Goal: Task Accomplishment & Management: Use online tool/utility

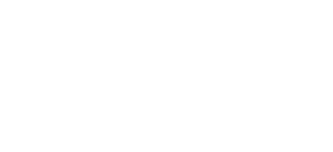
click at [314, 0] on html at bounding box center [166, 0] width 333 height 0
click at [309, 0] on html at bounding box center [166, 0] width 333 height 0
click at [310, 0] on html at bounding box center [166, 0] width 333 height 0
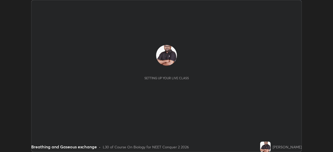
scroll to position [152, 333]
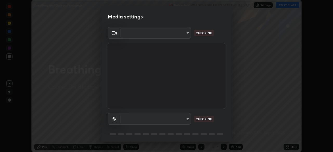
type input "09f294524f3521c037d78ee7cdb71511b6c9344afeed810a356f0d23342d5398"
click at [161, 117] on body "Erase all Breathing and Gaseous exchange Recording WAS SCHEDULED TO START AT 11…" at bounding box center [166, 76] width 333 height 152
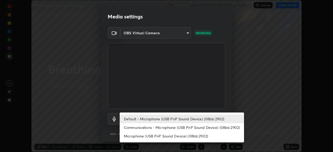
click at [163, 119] on li "Default - Microphone (USB PnP Sound Device) (08bb:2902)" at bounding box center [182, 119] width 124 height 9
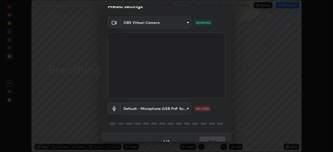
scroll to position [18, 0]
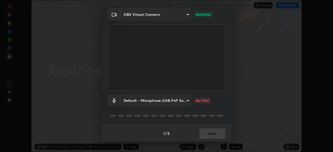
click at [169, 103] on body "Erase all Breathing and Gaseous exchange Recording WAS SCHEDULED TO START AT 11…" at bounding box center [166, 76] width 333 height 152
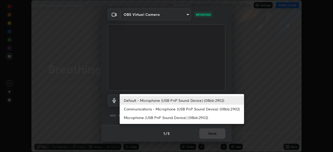
click at [168, 103] on li "Default - Microphone (USB PnP Sound Device) (08bb:2902)" at bounding box center [182, 100] width 124 height 9
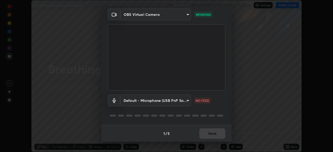
click at [169, 102] on body "Erase all Breathing and Gaseous exchange Recording WAS SCHEDULED TO START AT 11…" at bounding box center [166, 76] width 333 height 152
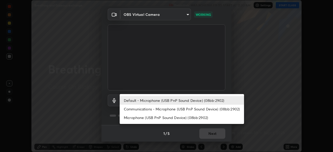
click at [171, 108] on li "Communications - Microphone (USB PnP Sound Device) (08bb:2902)" at bounding box center [182, 109] width 124 height 9
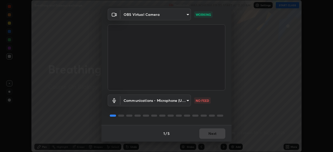
click at [172, 102] on body "Erase all Breathing and Gaseous exchange Recording WAS SCHEDULED TO START AT 11…" at bounding box center [166, 76] width 333 height 152
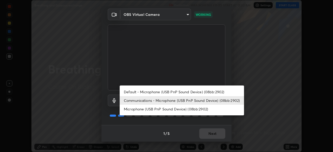
click at [173, 92] on li "Default - Microphone (USB PnP Sound Device) (08bb:2902)" at bounding box center [182, 92] width 124 height 9
type input "default"
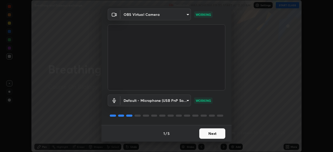
click at [203, 133] on button "Next" at bounding box center [212, 134] width 26 height 10
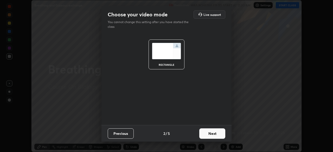
click at [205, 136] on button "Next" at bounding box center [212, 134] width 26 height 10
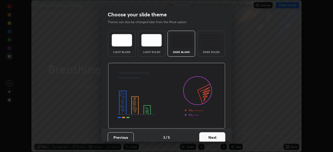
click at [208, 51] on div "Dark Ruled" at bounding box center [211, 52] width 21 height 3
click at [210, 135] on button "Next" at bounding box center [212, 138] width 26 height 10
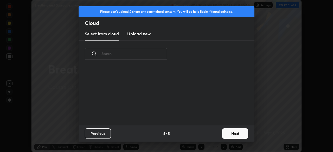
click at [225, 134] on button "Next" at bounding box center [235, 134] width 26 height 10
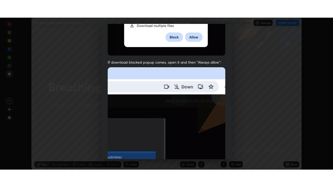
scroll to position [125, 0]
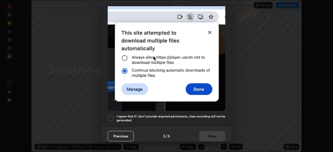
click at [168, 117] on h5 "I agree that if I don't provide required permissions, class recording will not …" at bounding box center [171, 119] width 109 height 8
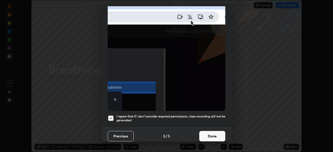
click at [207, 137] on button "Done" at bounding box center [212, 136] width 26 height 10
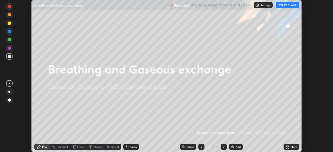
click at [285, 6] on button "START CLASS" at bounding box center [287, 5] width 23 height 6
click at [287, 146] on icon at bounding box center [286, 146] width 1 height 1
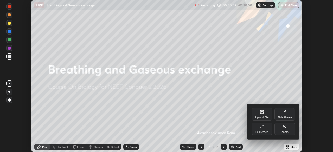
click at [263, 129] on div "Full screen" at bounding box center [262, 129] width 21 height 12
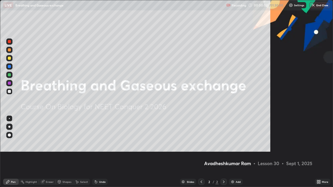
scroll to position [187, 333]
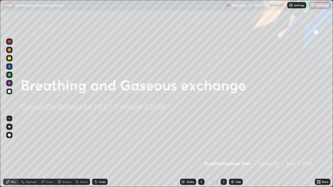
click at [236, 152] on div "Add" at bounding box center [238, 182] width 5 height 3
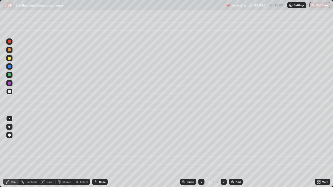
click at [99, 152] on div "Undo" at bounding box center [100, 182] width 16 height 6
click at [99, 152] on div "Undo" at bounding box center [102, 182] width 7 height 3
click at [99, 152] on div "Undo" at bounding box center [100, 182] width 16 height 6
click at [10, 59] on div at bounding box center [9, 58] width 3 height 3
click at [9, 136] on div at bounding box center [9, 135] width 3 height 3
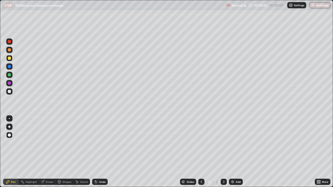
click at [8, 75] on div at bounding box center [9, 74] width 3 height 3
click at [9, 92] on div at bounding box center [9, 91] width 3 height 3
click at [9, 84] on div at bounding box center [9, 83] width 3 height 3
click at [9, 119] on div at bounding box center [9, 118] width 1 height 1
click at [9, 92] on div at bounding box center [9, 91] width 3 height 3
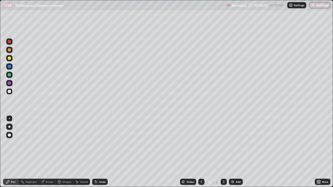
click at [98, 152] on div "Undo" at bounding box center [100, 182] width 16 height 6
click at [45, 152] on div "Eraser" at bounding box center [47, 182] width 17 height 6
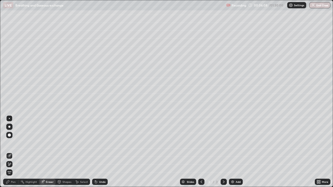
click at [11, 152] on div "Pen" at bounding box center [11, 182] width 16 height 6
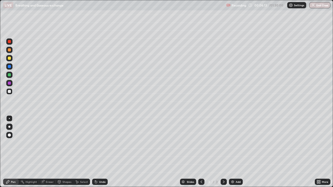
click at [9, 51] on div at bounding box center [9, 49] width 3 height 3
click at [99, 152] on div "Undo" at bounding box center [100, 182] width 16 height 6
click at [98, 152] on div "Undo" at bounding box center [100, 182] width 16 height 6
click at [48, 152] on div "Eraser" at bounding box center [50, 182] width 8 height 3
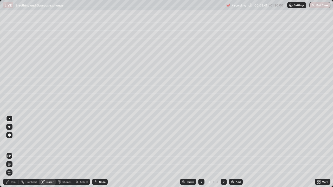
click at [12, 152] on div "Pen" at bounding box center [11, 182] width 16 height 6
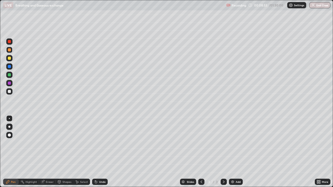
click at [9, 59] on div at bounding box center [9, 58] width 3 height 3
click at [10, 137] on div at bounding box center [9, 135] width 3 height 3
click at [10, 76] on div at bounding box center [9, 74] width 3 height 3
click at [9, 119] on div at bounding box center [9, 118] width 1 height 1
click at [9, 92] on div at bounding box center [9, 91] width 3 height 3
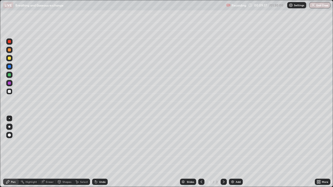
click at [97, 152] on icon at bounding box center [96, 182] width 4 height 4
click at [98, 152] on div "Undo" at bounding box center [100, 182] width 16 height 6
click at [9, 67] on div at bounding box center [9, 66] width 3 height 3
click at [8, 91] on div at bounding box center [9, 91] width 3 height 3
click at [13, 65] on div at bounding box center [9, 66] width 8 height 8
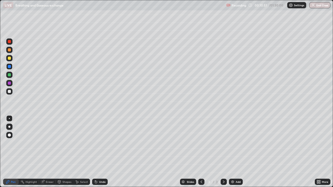
click at [98, 152] on div "Undo" at bounding box center [100, 182] width 16 height 6
click at [99, 152] on div "Undo" at bounding box center [102, 182] width 7 height 3
click at [98, 152] on div "Undo" at bounding box center [100, 182] width 16 height 6
click at [9, 92] on div at bounding box center [9, 91] width 3 height 3
click at [9, 75] on div at bounding box center [9, 74] width 3 height 3
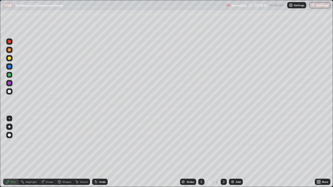
click at [47, 152] on div "Eraser" at bounding box center [50, 182] width 8 height 3
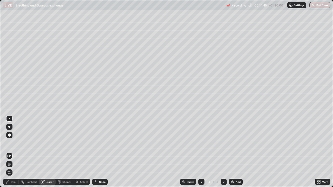
click at [11, 152] on div "Pen" at bounding box center [13, 182] width 5 height 3
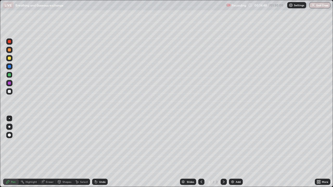
click at [105, 152] on div "Undo" at bounding box center [100, 182] width 16 height 6
click at [9, 95] on div at bounding box center [9, 92] width 6 height 6
click at [45, 152] on div "Eraser" at bounding box center [47, 182] width 17 height 6
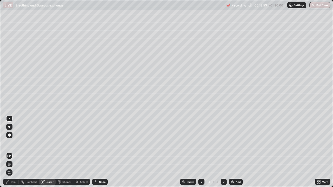
click at [8, 152] on div "Pen" at bounding box center [11, 182] width 16 height 6
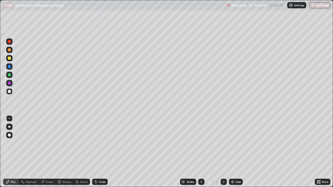
click at [10, 50] on div at bounding box center [9, 49] width 3 height 3
click at [63, 152] on div "Shapes" at bounding box center [66, 182] width 9 height 3
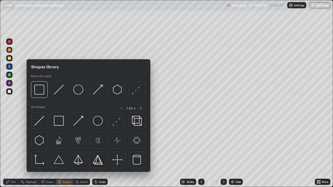
click at [65, 152] on div "Shapes" at bounding box center [66, 182] width 9 height 3
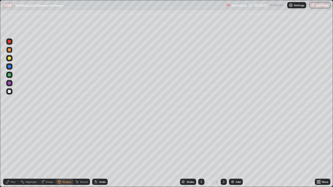
click at [65, 152] on div "Shapes" at bounding box center [66, 182] width 9 height 3
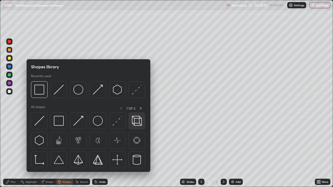
click at [137, 125] on img at bounding box center [137, 121] width 10 height 10
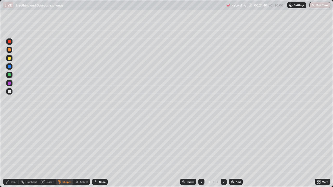
click at [97, 152] on icon at bounding box center [96, 182] width 4 height 4
click at [232, 152] on img at bounding box center [233, 182] width 4 height 4
click at [10, 92] on div at bounding box center [9, 91] width 3 height 3
click at [102, 152] on div "Undo" at bounding box center [102, 182] width 7 height 3
click at [8, 152] on icon at bounding box center [8, 182] width 4 height 4
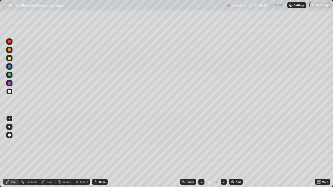
click at [10, 67] on div at bounding box center [9, 66] width 3 height 3
click at [8, 91] on div at bounding box center [9, 91] width 3 height 3
click at [9, 67] on div at bounding box center [9, 66] width 3 height 3
click at [101, 152] on div "Undo" at bounding box center [102, 182] width 7 height 3
click at [10, 93] on div at bounding box center [9, 91] width 3 height 3
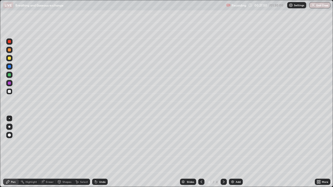
click at [10, 58] on div at bounding box center [9, 58] width 3 height 3
click at [9, 135] on div at bounding box center [9, 135] width 3 height 3
click at [9, 119] on div at bounding box center [9, 118] width 1 height 1
click at [9, 67] on div at bounding box center [9, 66] width 3 height 3
click at [9, 93] on div at bounding box center [9, 91] width 3 height 3
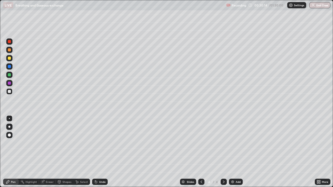
click at [9, 134] on div at bounding box center [9, 135] width 3 height 3
click at [9, 68] on div at bounding box center [9, 66] width 3 height 3
click at [10, 50] on div at bounding box center [9, 49] width 3 height 3
click at [9, 50] on div at bounding box center [9, 49] width 3 height 3
click at [9, 119] on div at bounding box center [9, 118] width 1 height 1
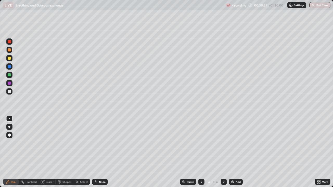
click at [9, 92] on div at bounding box center [9, 91] width 3 height 3
click at [9, 51] on div at bounding box center [9, 49] width 3 height 3
click at [9, 91] on div at bounding box center [9, 91] width 3 height 3
click at [9, 119] on div at bounding box center [9, 118] width 1 height 1
click at [10, 58] on div at bounding box center [9, 58] width 3 height 3
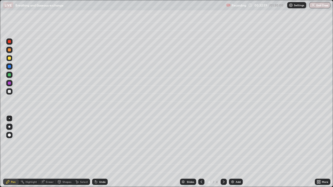
click at [8, 91] on div at bounding box center [9, 91] width 3 height 3
click at [10, 59] on div at bounding box center [9, 58] width 3 height 3
click at [46, 152] on div "Eraser" at bounding box center [50, 182] width 8 height 3
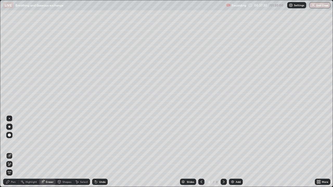
click at [7, 152] on icon at bounding box center [8, 182] width 4 height 4
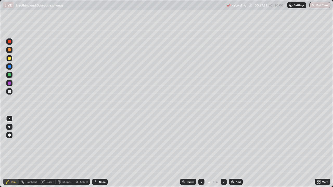
click at [9, 92] on div at bounding box center [9, 91] width 3 height 3
click at [98, 152] on div "Undo" at bounding box center [100, 182] width 16 height 6
click at [99, 152] on div "Undo" at bounding box center [100, 182] width 16 height 6
click at [99, 152] on div "Undo" at bounding box center [102, 182] width 7 height 3
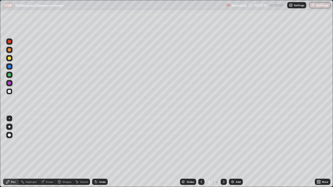
click at [99, 152] on div "Undo" at bounding box center [102, 182] width 7 height 3
click at [97, 152] on div "Undo" at bounding box center [100, 182] width 16 height 6
click at [98, 152] on div "Undo" at bounding box center [100, 182] width 16 height 6
click at [99, 152] on div "Undo" at bounding box center [100, 182] width 16 height 6
click at [101, 152] on div "Undo" at bounding box center [102, 182] width 7 height 3
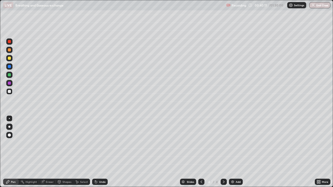
click at [10, 68] on div at bounding box center [9, 66] width 3 height 3
click at [9, 42] on div at bounding box center [9, 41] width 3 height 3
click at [9, 91] on div at bounding box center [9, 91] width 3 height 3
click at [235, 152] on div "Add" at bounding box center [236, 182] width 14 height 6
click at [10, 66] on div at bounding box center [9, 66] width 3 height 3
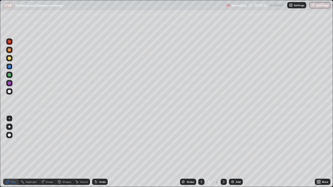
click at [9, 59] on div at bounding box center [9, 58] width 3 height 3
click at [10, 51] on div at bounding box center [9, 49] width 3 height 3
click at [9, 67] on div at bounding box center [9, 66] width 3 height 3
click at [9, 59] on div at bounding box center [9, 58] width 3 height 3
click at [10, 49] on div at bounding box center [9, 49] width 3 height 3
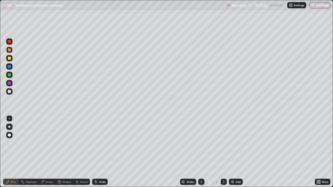
click at [9, 67] on div at bounding box center [9, 66] width 3 height 3
click at [10, 134] on div at bounding box center [9, 135] width 3 height 3
click at [9, 42] on div at bounding box center [9, 41] width 3 height 3
click at [98, 152] on div "Undo" at bounding box center [100, 182] width 16 height 6
click at [97, 152] on icon at bounding box center [96, 182] width 4 height 4
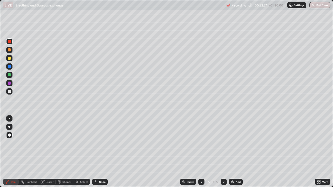
click at [9, 92] on div at bounding box center [9, 91] width 3 height 3
click at [100, 152] on div "Undo" at bounding box center [100, 182] width 16 height 6
click at [102, 152] on div "Undo" at bounding box center [102, 182] width 7 height 3
click at [9, 119] on div at bounding box center [9, 118] width 1 height 1
click at [48, 152] on div "Eraser" at bounding box center [50, 182] width 8 height 3
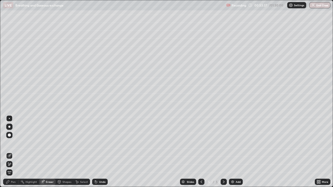
click at [12, 152] on div "Pen" at bounding box center [13, 182] width 5 height 3
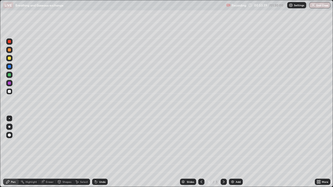
click at [9, 42] on div at bounding box center [9, 41] width 3 height 3
click at [10, 135] on div at bounding box center [9, 135] width 3 height 3
click at [99, 152] on div "Undo" at bounding box center [102, 182] width 7 height 3
click at [100, 152] on div "Undo" at bounding box center [102, 182] width 7 height 3
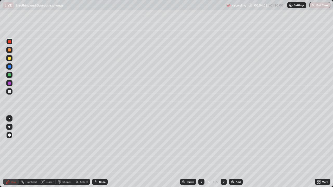
click at [102, 152] on div "Undo" at bounding box center [102, 182] width 7 height 3
click at [45, 152] on icon at bounding box center [43, 182] width 4 height 4
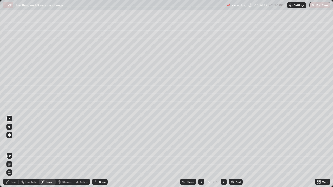
click at [11, 152] on div "Pen" at bounding box center [11, 182] width 16 height 6
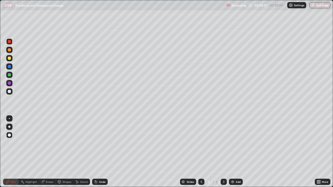
click at [9, 59] on div at bounding box center [9, 58] width 3 height 3
click at [10, 51] on div at bounding box center [9, 49] width 3 height 3
click at [9, 69] on div at bounding box center [9, 67] width 6 height 6
click at [9, 119] on div at bounding box center [9, 118] width 1 height 1
click at [10, 91] on div at bounding box center [9, 91] width 3 height 3
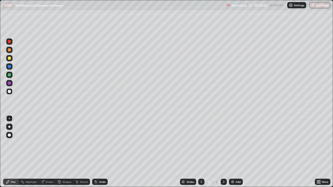
click at [46, 152] on div "Eraser" at bounding box center [50, 182] width 8 height 3
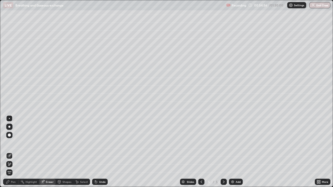
click at [12, 152] on div "Pen" at bounding box center [13, 182] width 5 height 3
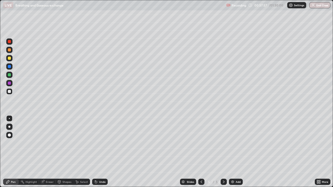
click at [9, 92] on div at bounding box center [9, 91] width 3 height 3
click at [10, 136] on div at bounding box center [9, 135] width 3 height 3
click at [11, 152] on div "Pen" at bounding box center [11, 182] width 16 height 6
click at [9, 51] on div at bounding box center [9, 49] width 3 height 3
click at [10, 68] on div at bounding box center [9, 66] width 3 height 3
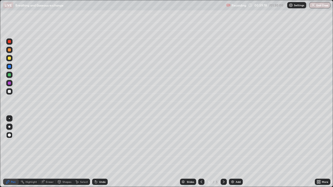
click at [9, 152] on icon at bounding box center [8, 182] width 4 height 4
click at [10, 92] on div at bounding box center [9, 91] width 3 height 3
click at [9, 119] on div at bounding box center [9, 118] width 1 height 1
click at [233, 152] on img at bounding box center [233, 182] width 4 height 4
click at [9, 43] on div at bounding box center [9, 41] width 3 height 3
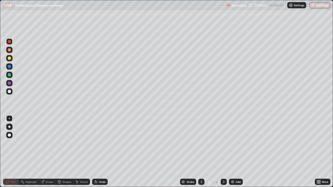
click at [99, 152] on div "Undo" at bounding box center [100, 182] width 16 height 6
click at [9, 67] on div at bounding box center [9, 66] width 3 height 3
click at [9, 42] on div at bounding box center [9, 41] width 3 height 3
click at [201, 152] on icon at bounding box center [202, 182] width 2 height 3
click at [201, 152] on icon at bounding box center [201, 182] width 4 height 4
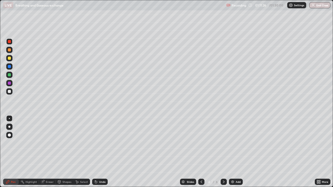
click at [9, 45] on div at bounding box center [9, 42] width 6 height 6
click at [223, 152] on icon at bounding box center [224, 182] width 4 height 4
click at [8, 68] on div at bounding box center [9, 66] width 3 height 3
click at [9, 43] on div at bounding box center [9, 42] width 6 height 6
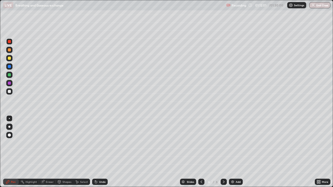
click at [100, 152] on div "Undo" at bounding box center [100, 182] width 16 height 6
click at [99, 152] on div "Undo" at bounding box center [100, 182] width 16 height 6
click at [9, 91] on div at bounding box center [9, 91] width 3 height 3
click at [99, 152] on div "Undo" at bounding box center [100, 182] width 16 height 6
click at [100, 152] on div "Undo" at bounding box center [102, 182] width 7 height 3
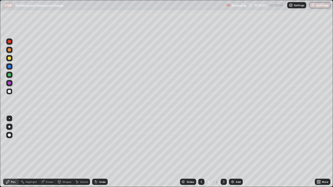
click at [10, 44] on div at bounding box center [9, 42] width 6 height 6
click at [101, 152] on div "Undo" at bounding box center [102, 182] width 7 height 3
click at [100, 152] on div "Undo" at bounding box center [102, 182] width 7 height 3
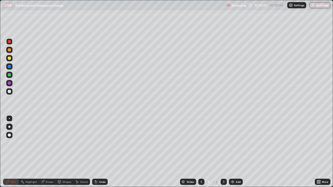
click at [100, 152] on div "Undo" at bounding box center [102, 182] width 7 height 3
click at [8, 92] on div at bounding box center [9, 91] width 3 height 3
click at [10, 43] on div at bounding box center [9, 41] width 3 height 3
click at [99, 152] on div "Undo" at bounding box center [102, 182] width 7 height 3
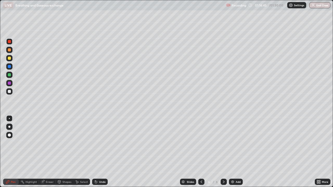
click at [10, 67] on div at bounding box center [9, 66] width 3 height 3
click at [9, 91] on div at bounding box center [9, 91] width 3 height 3
click at [10, 91] on div at bounding box center [9, 91] width 3 height 3
click at [10, 59] on div at bounding box center [9, 58] width 3 height 3
click at [317, 5] on button "End Class" at bounding box center [320, 5] width 21 height 6
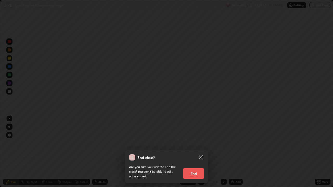
click at [203, 152] on button "End" at bounding box center [193, 174] width 21 height 10
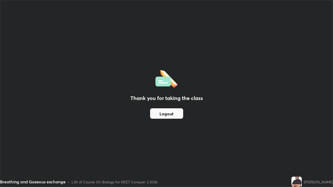
click at [177, 113] on button "Logout" at bounding box center [166, 114] width 33 height 10
